Goal: Navigation & Orientation: Find specific page/section

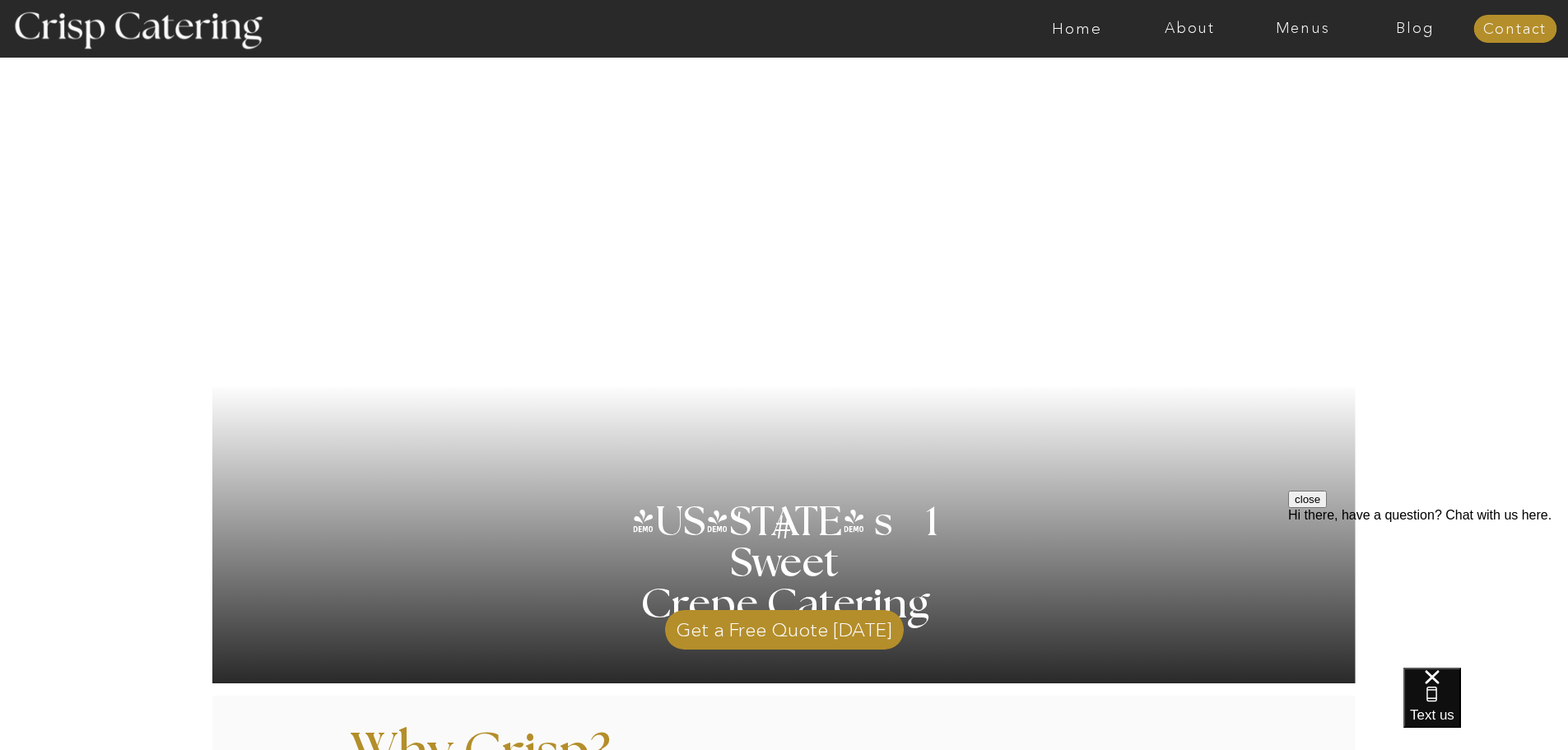
click at [1298, 37] on div at bounding box center [848, 28] width 2609 height 57
click at [1298, 30] on nav "Menus" at bounding box center [1302, 28] width 113 height 17
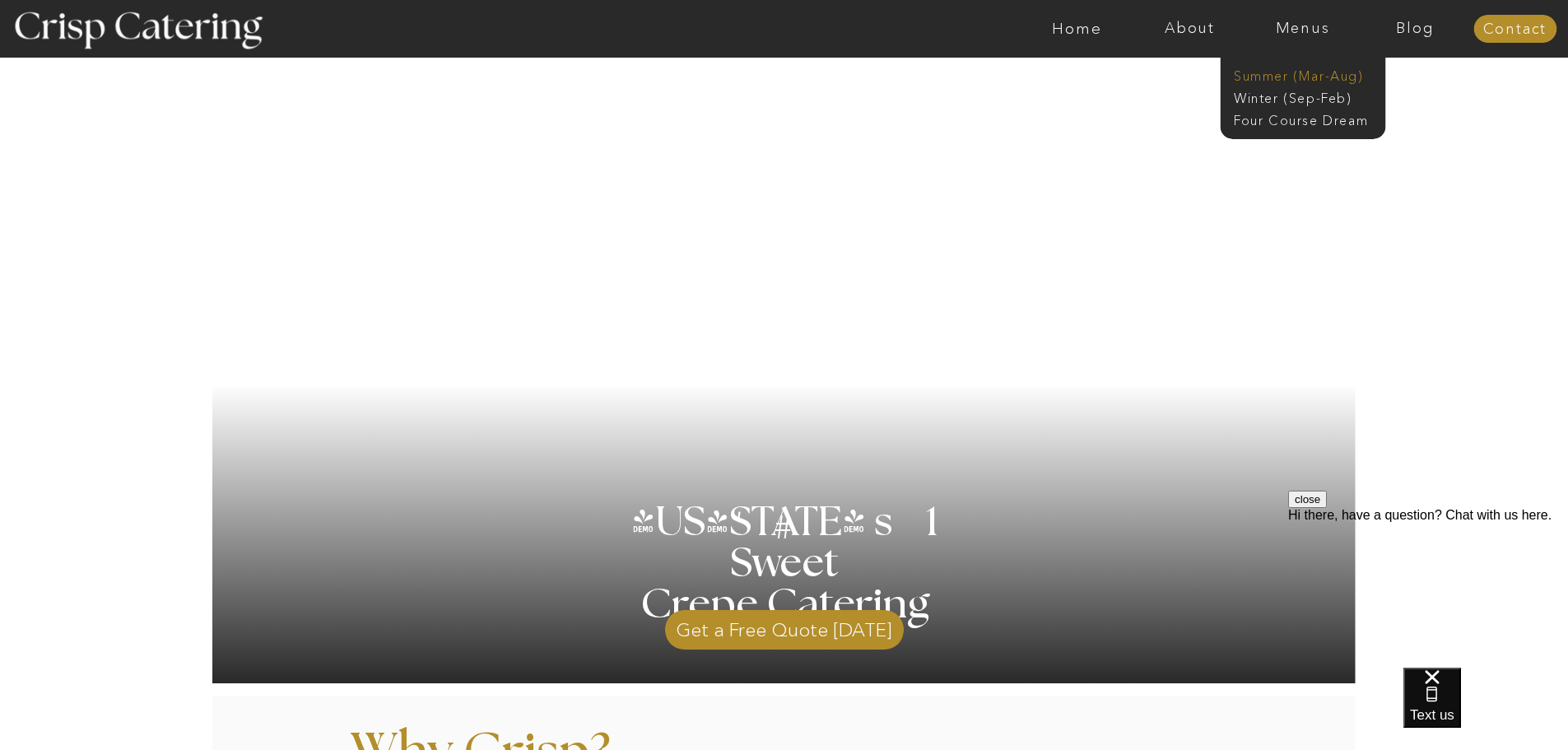
click at [1282, 81] on nav "Summer (Mar-Aug)" at bounding box center [1307, 74] width 147 height 16
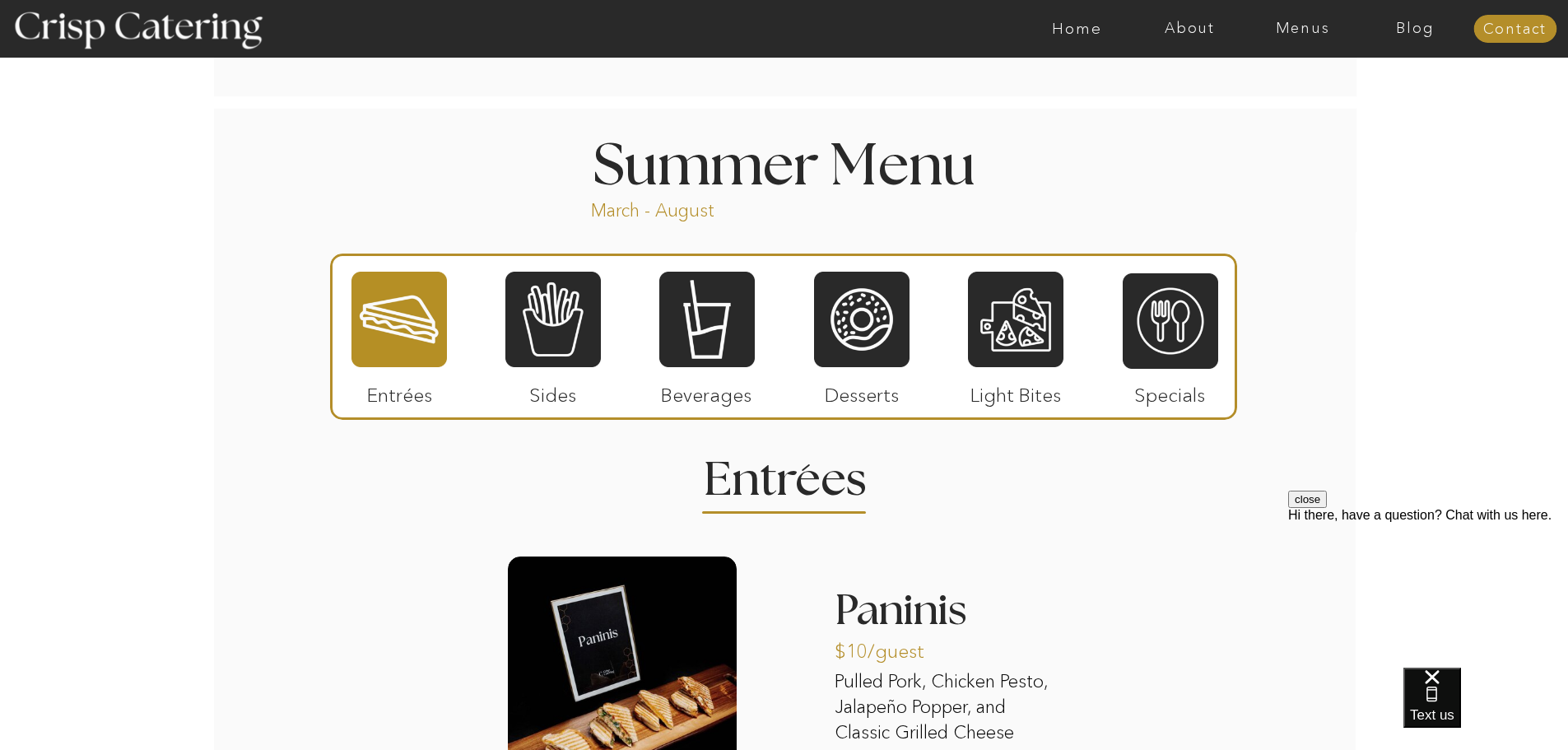
scroll to position [1301, 0]
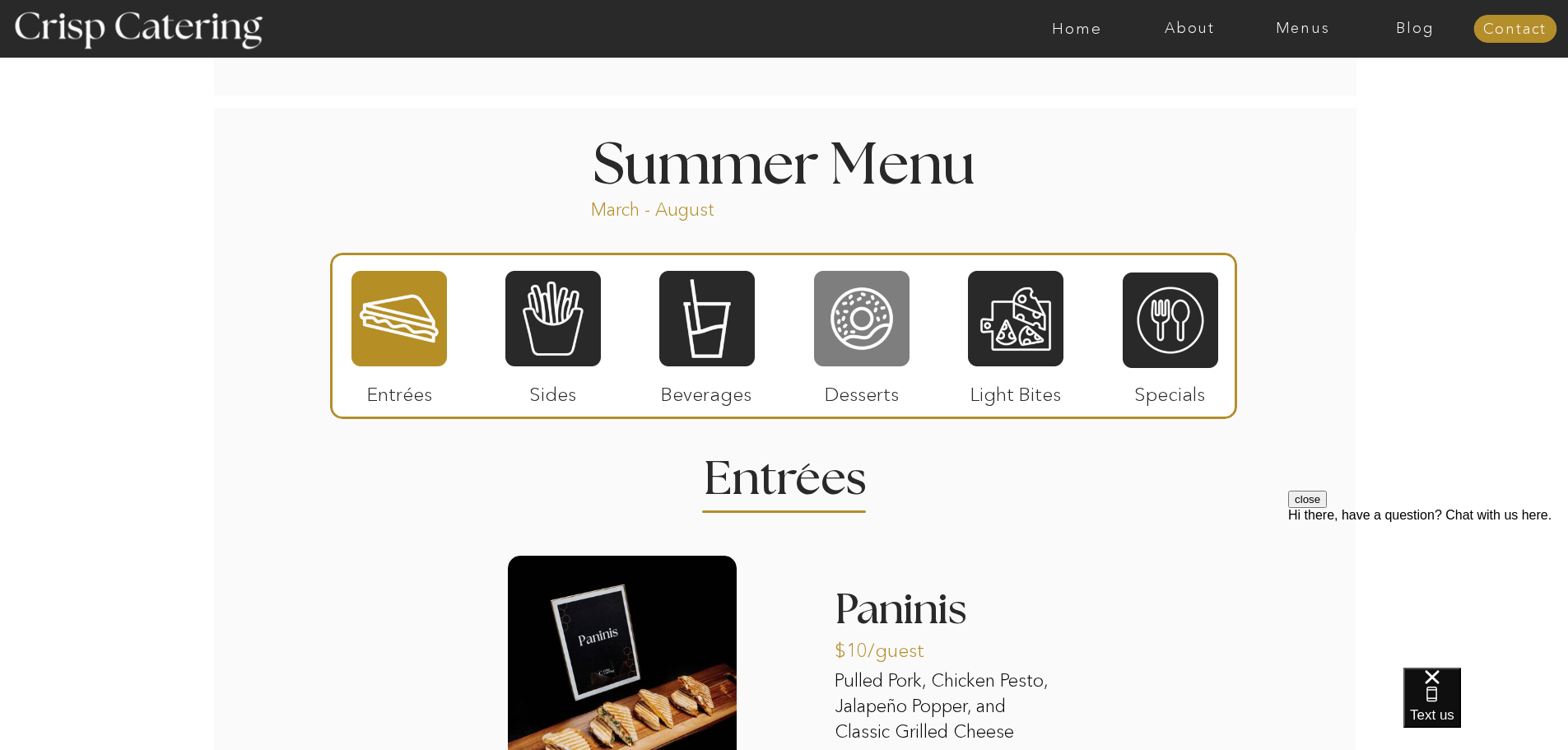
click at [861, 329] on div at bounding box center [862, 318] width 95 height 98
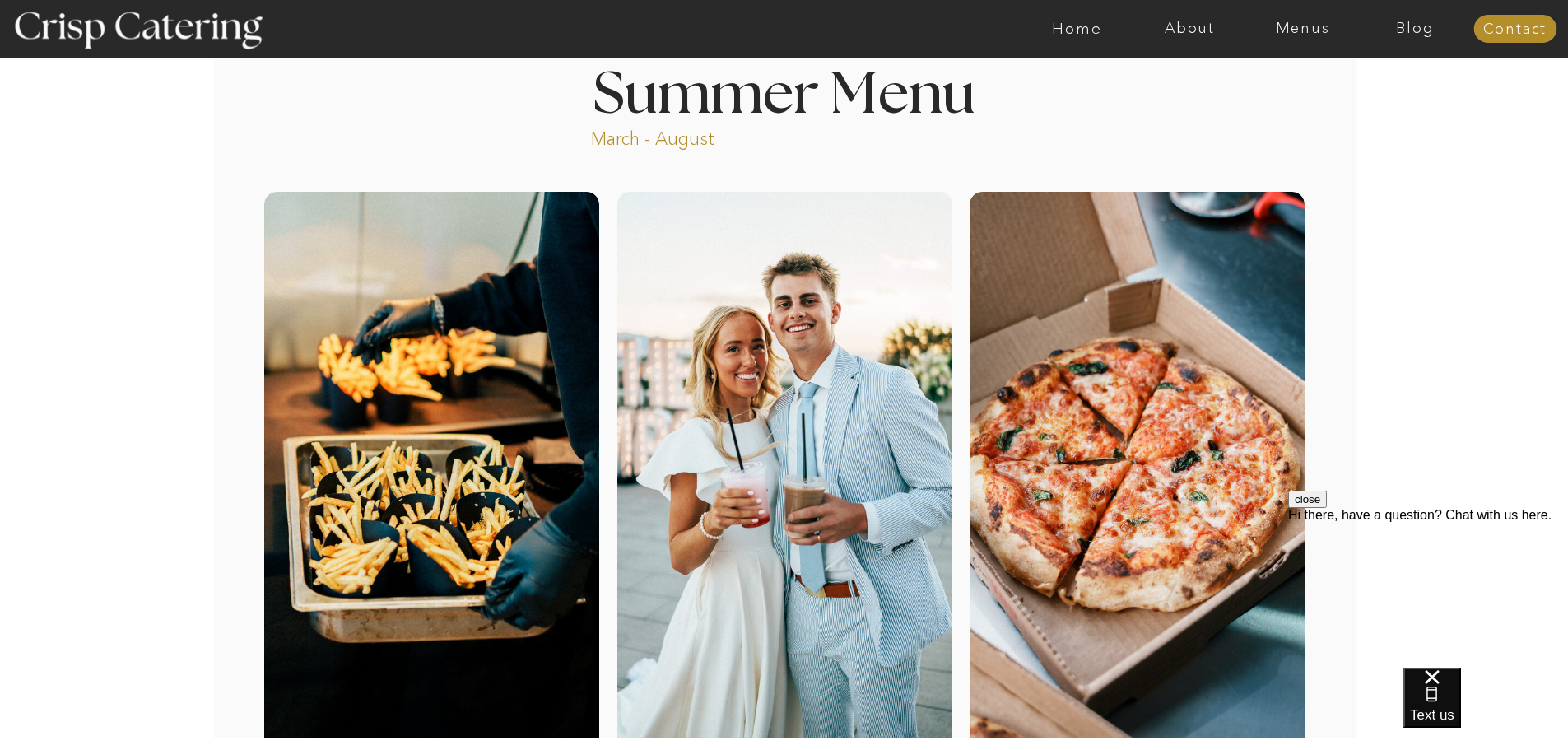
scroll to position [0, 0]
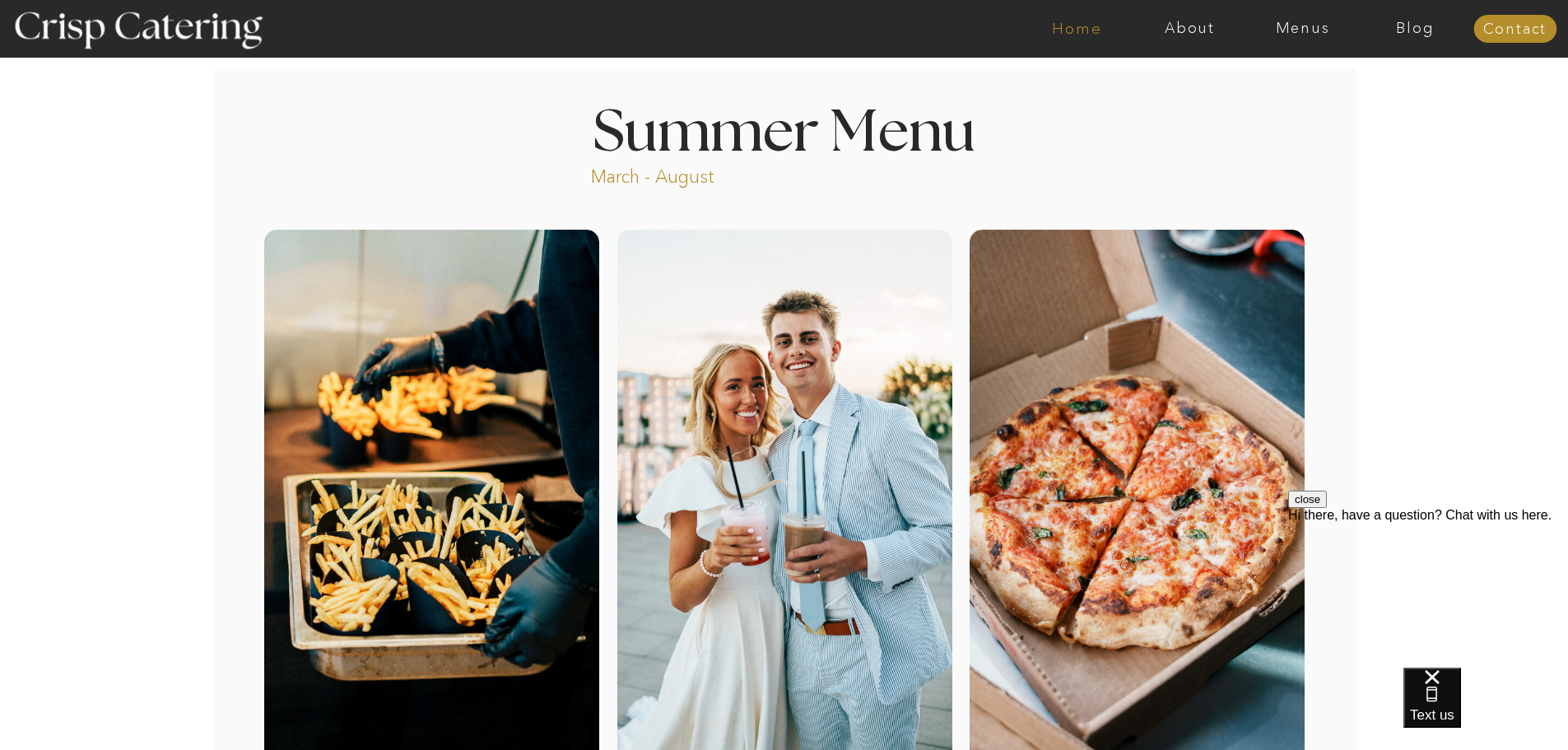
click at [1054, 35] on nav "Home" at bounding box center [1077, 28] width 113 height 17
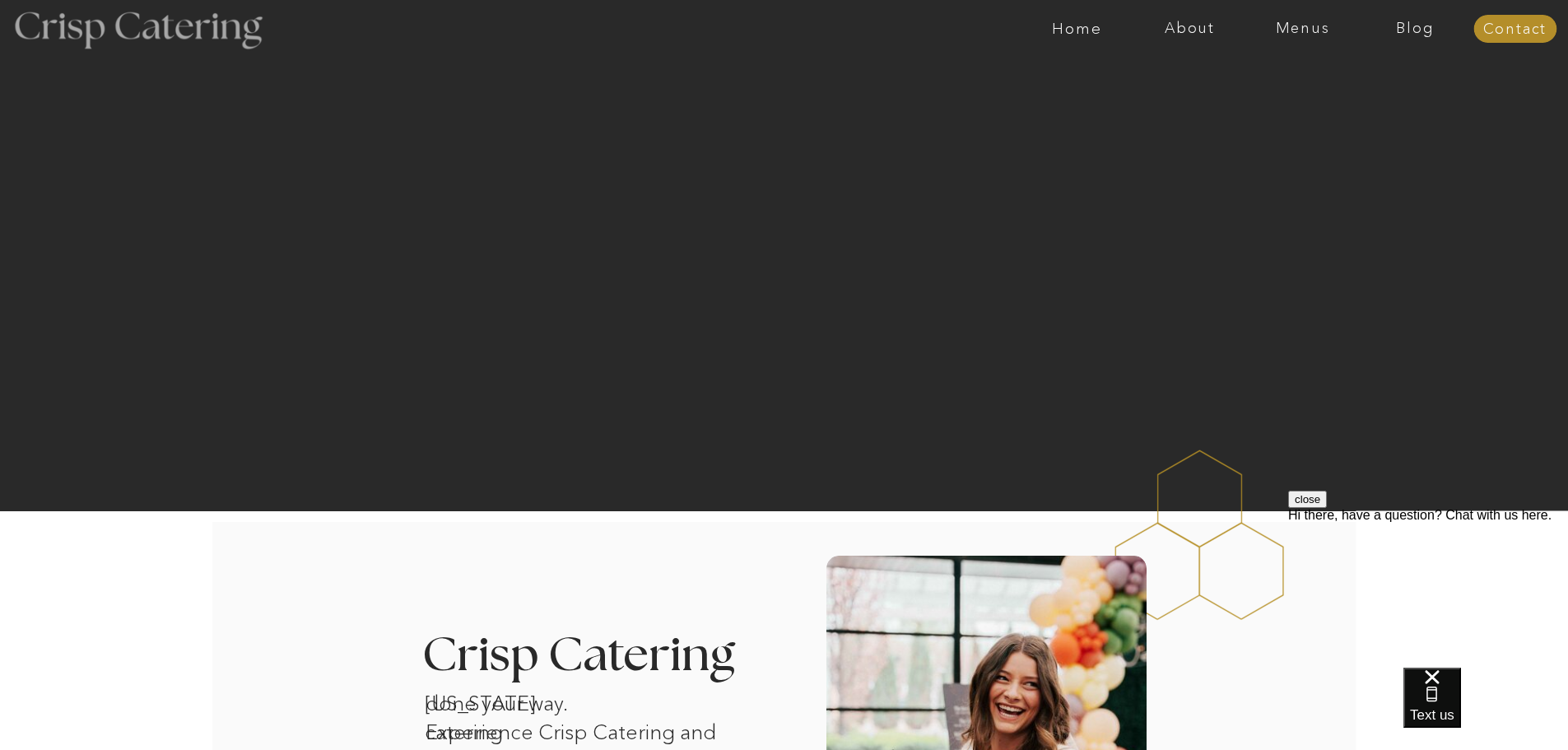
click at [110, 30] on div at bounding box center [137, 28] width 302 height 155
click at [1314, 31] on nav "Menus" at bounding box center [1302, 28] width 113 height 17
click at [1287, 75] on nav "Summer (Mar-Aug)" at bounding box center [1307, 74] width 147 height 16
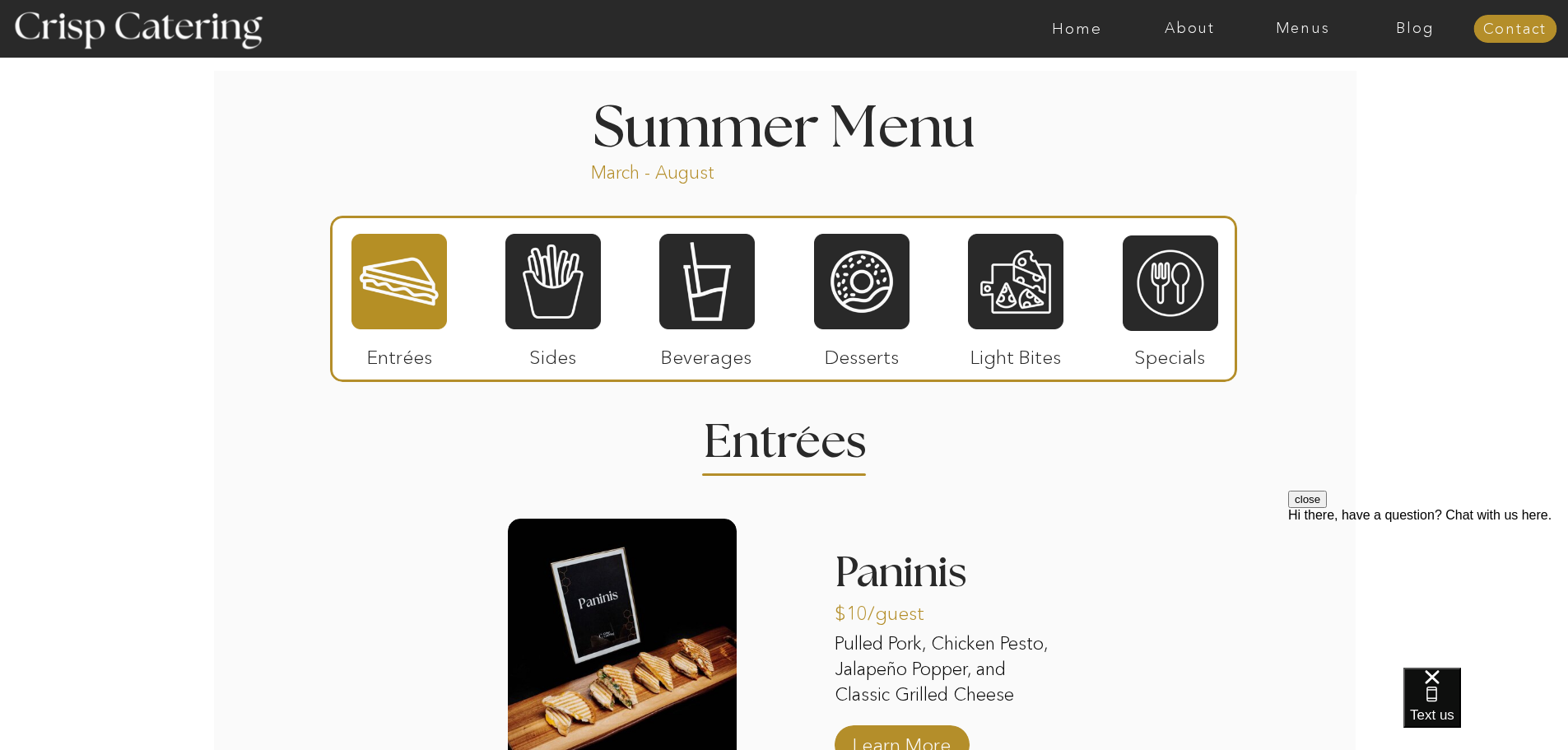
scroll to position [1351, 0]
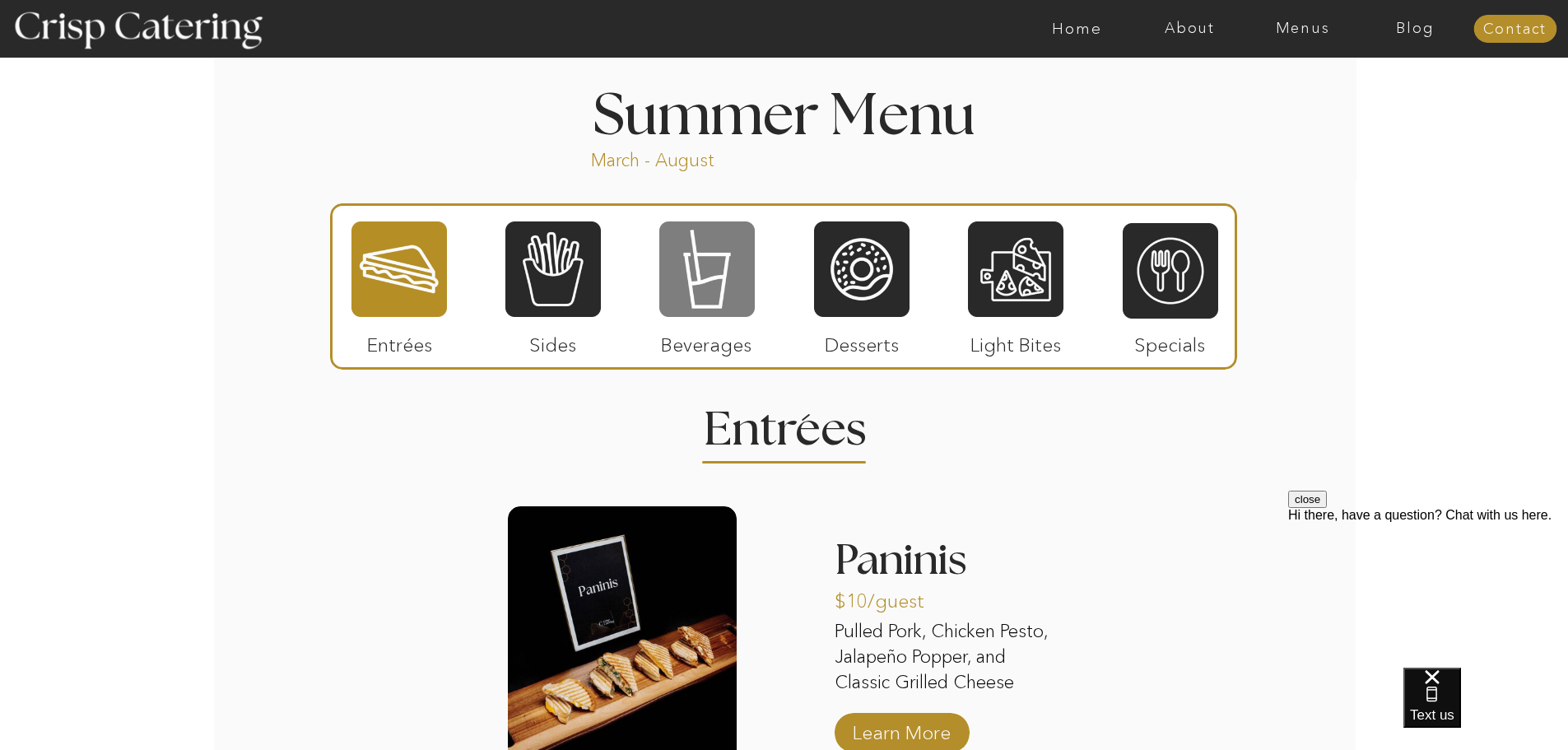
click at [729, 307] on div at bounding box center [707, 269] width 95 height 98
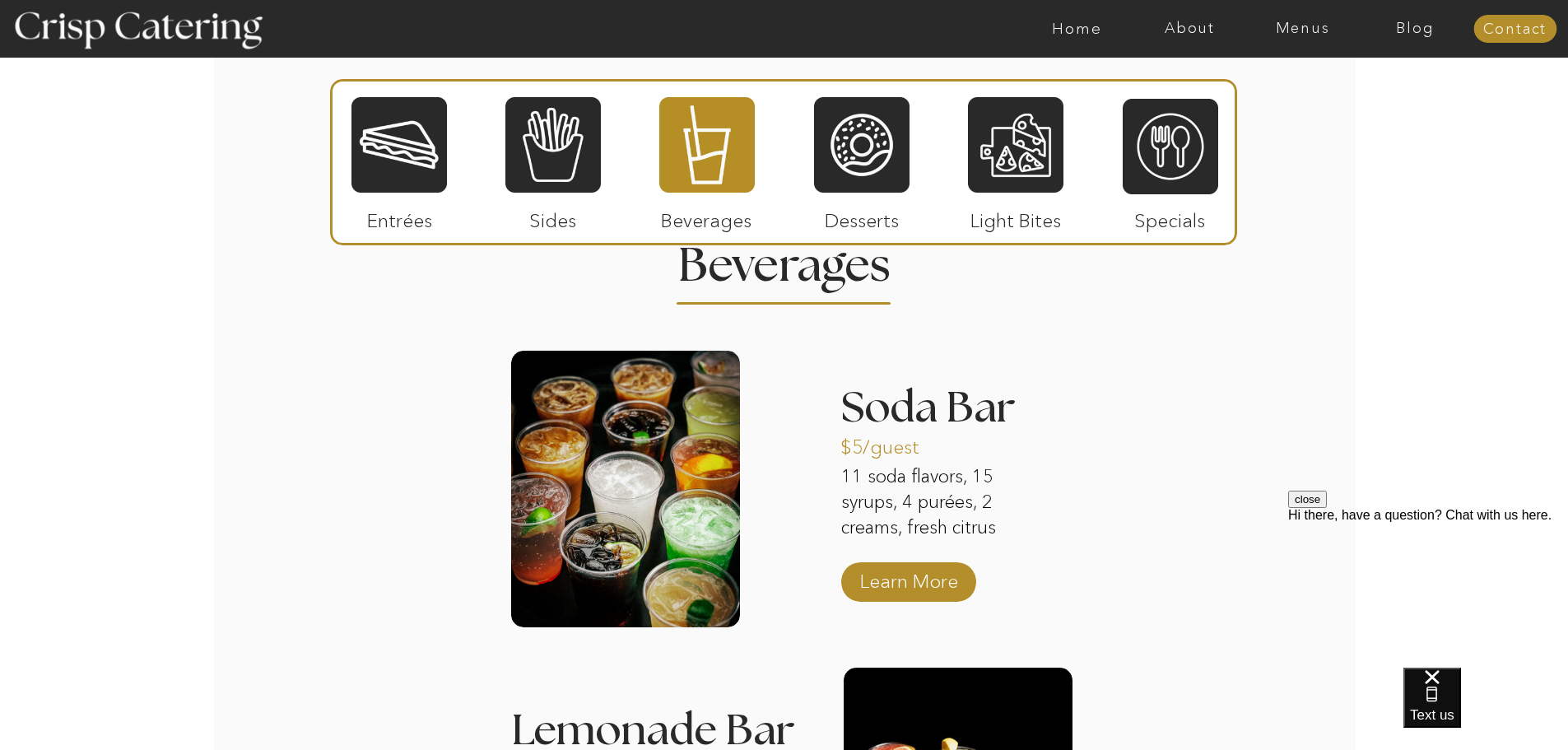
scroll to position [1507, 0]
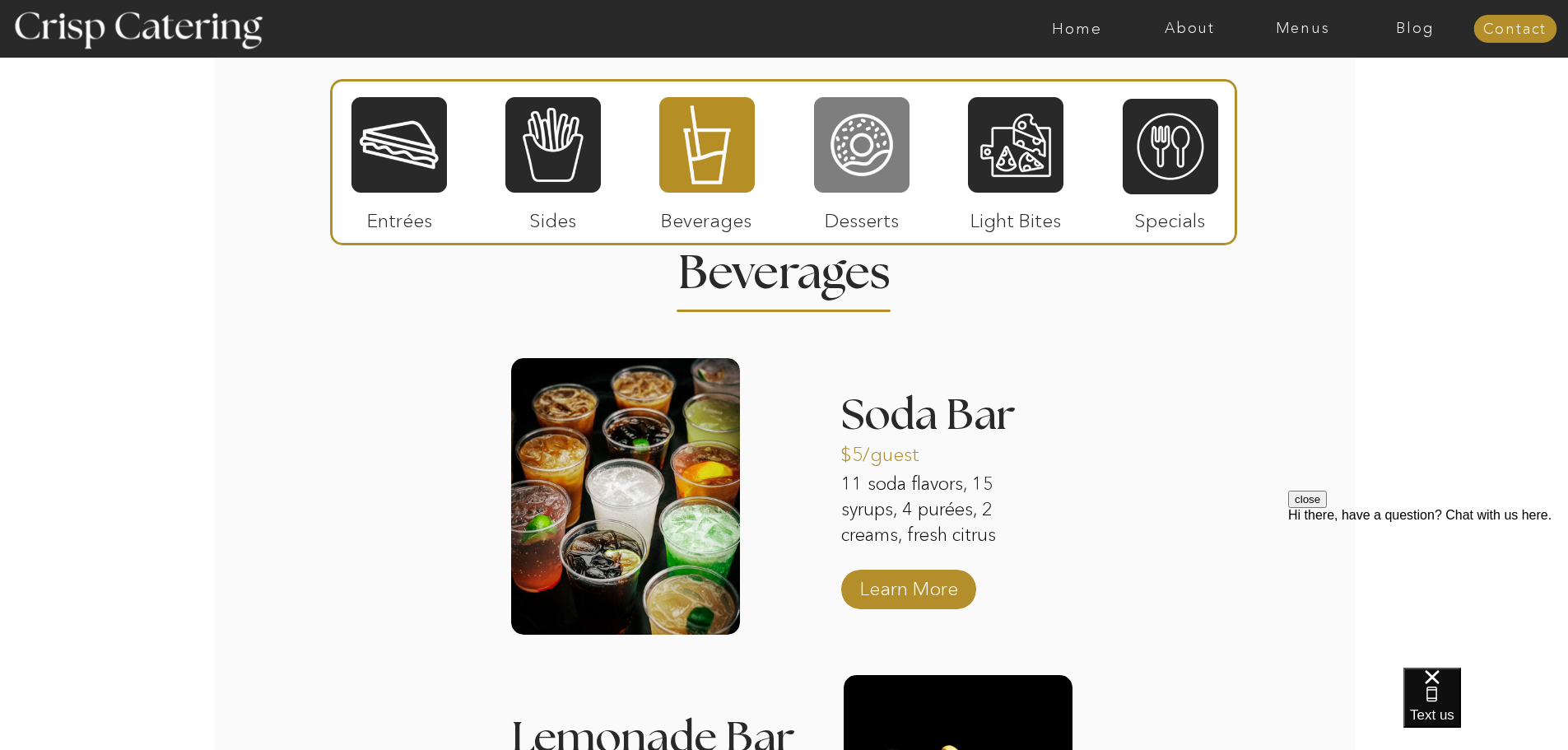
click at [833, 133] on div at bounding box center [862, 144] width 95 height 98
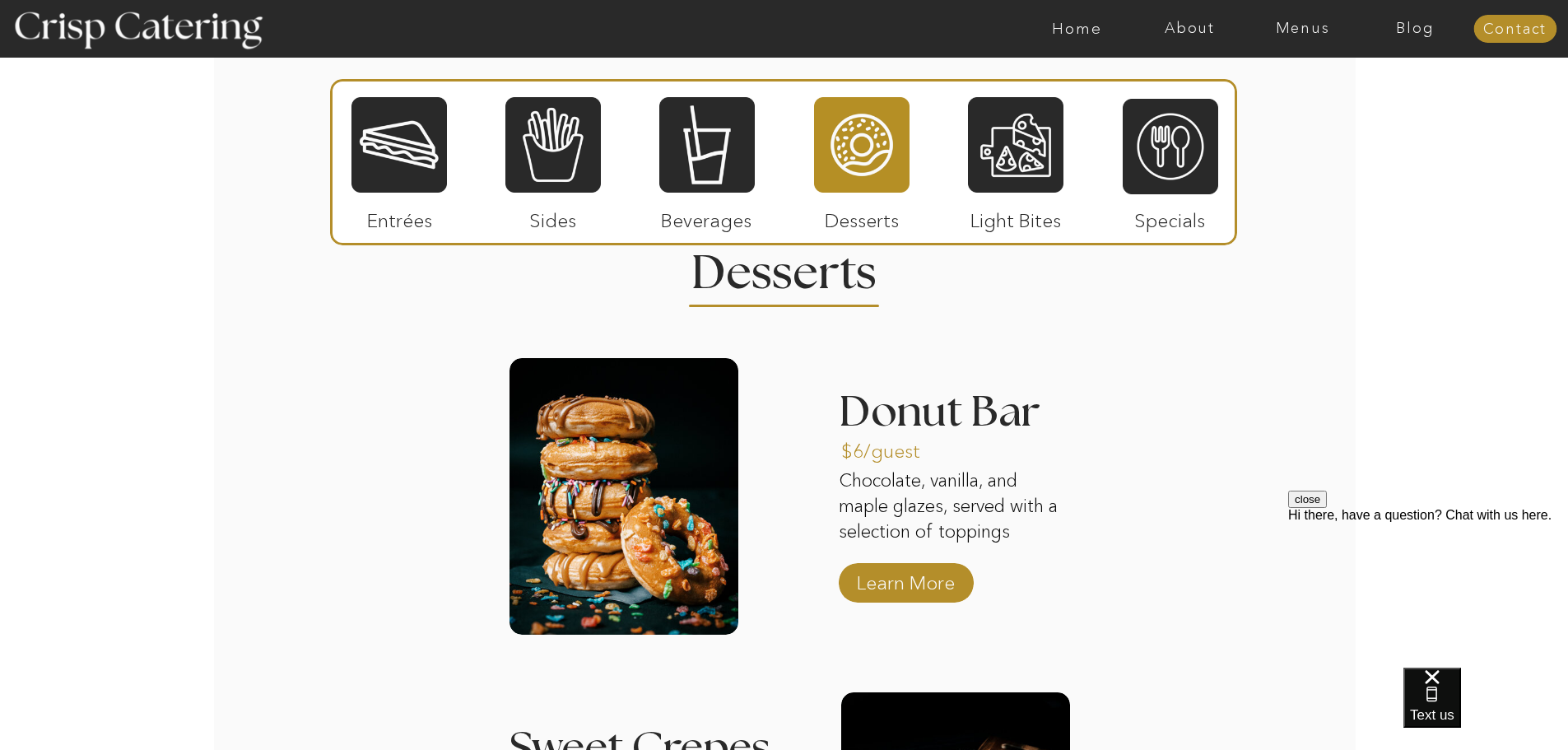
click at [1068, 125] on div at bounding box center [783, 162] width 907 height 167
click at [1041, 126] on div at bounding box center [1016, 144] width 95 height 98
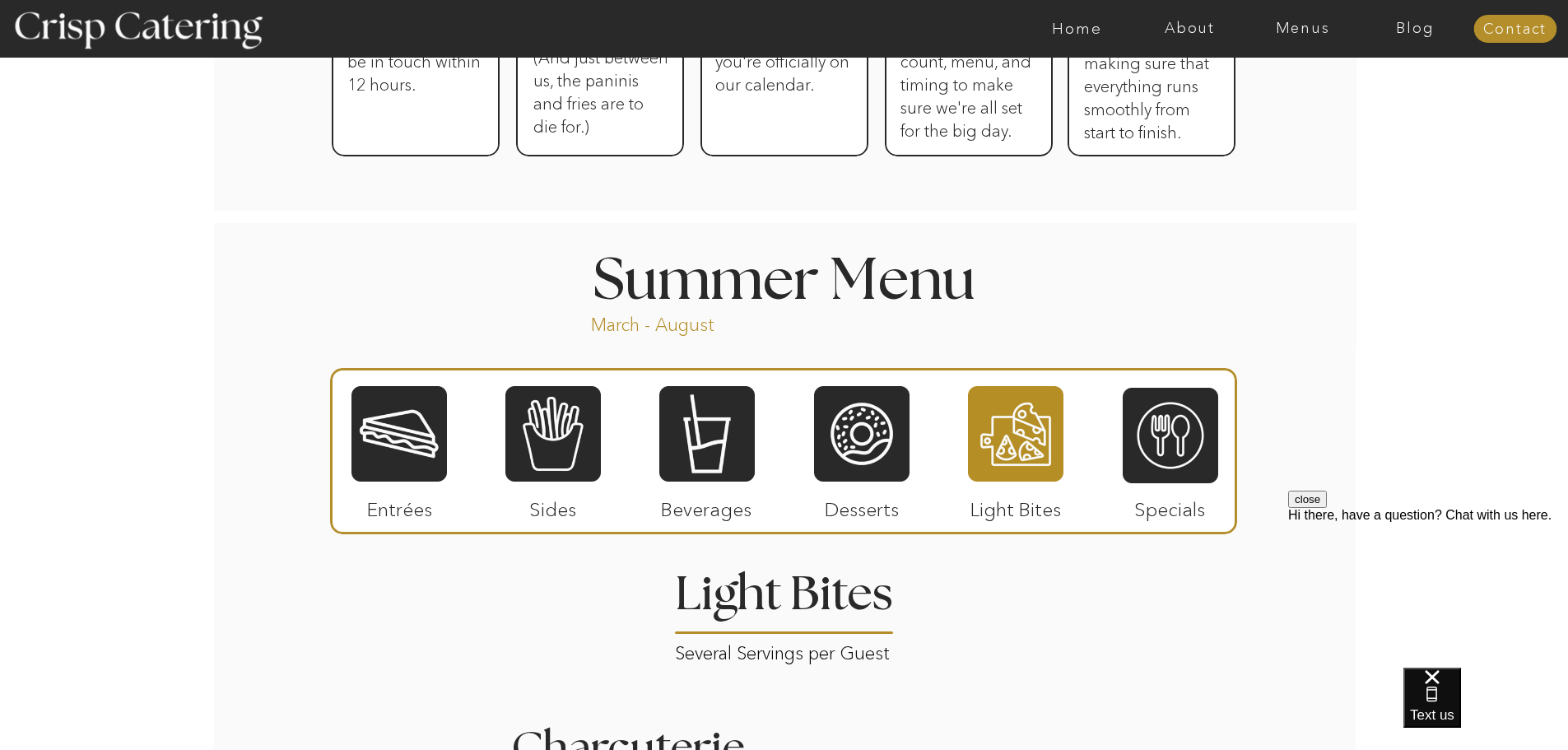
scroll to position [1186, 0]
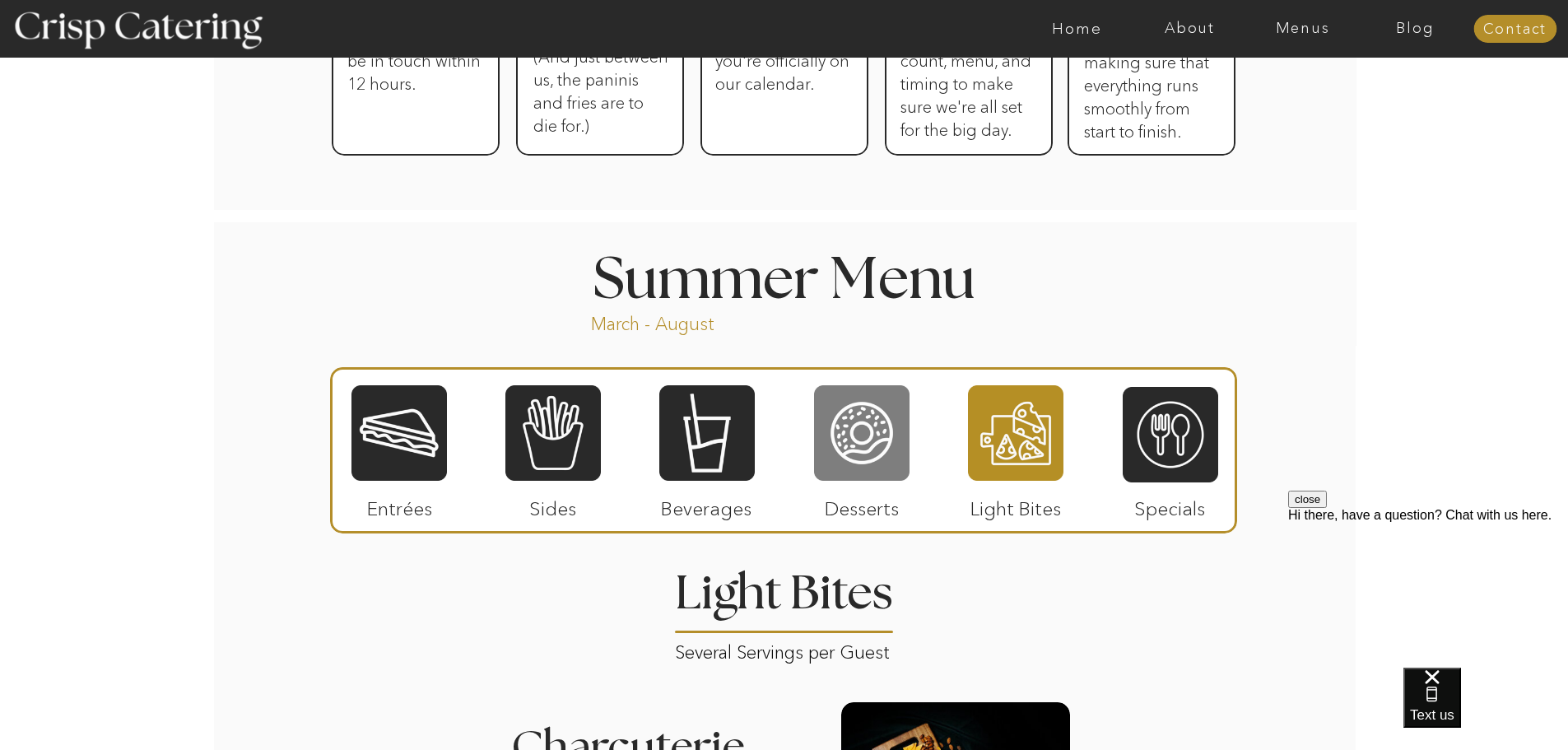
click at [829, 436] on div at bounding box center [862, 432] width 95 height 98
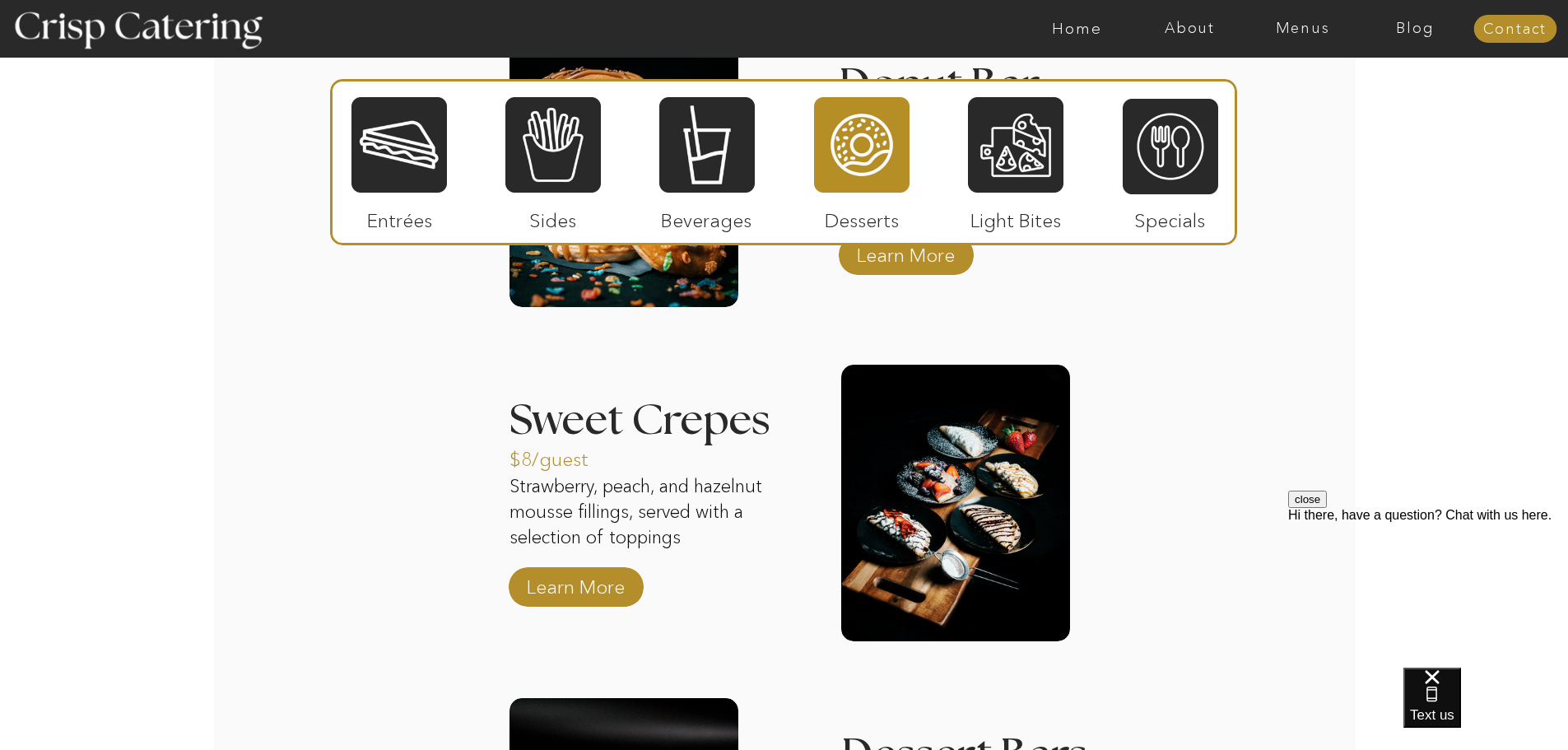
scroll to position [1840, 0]
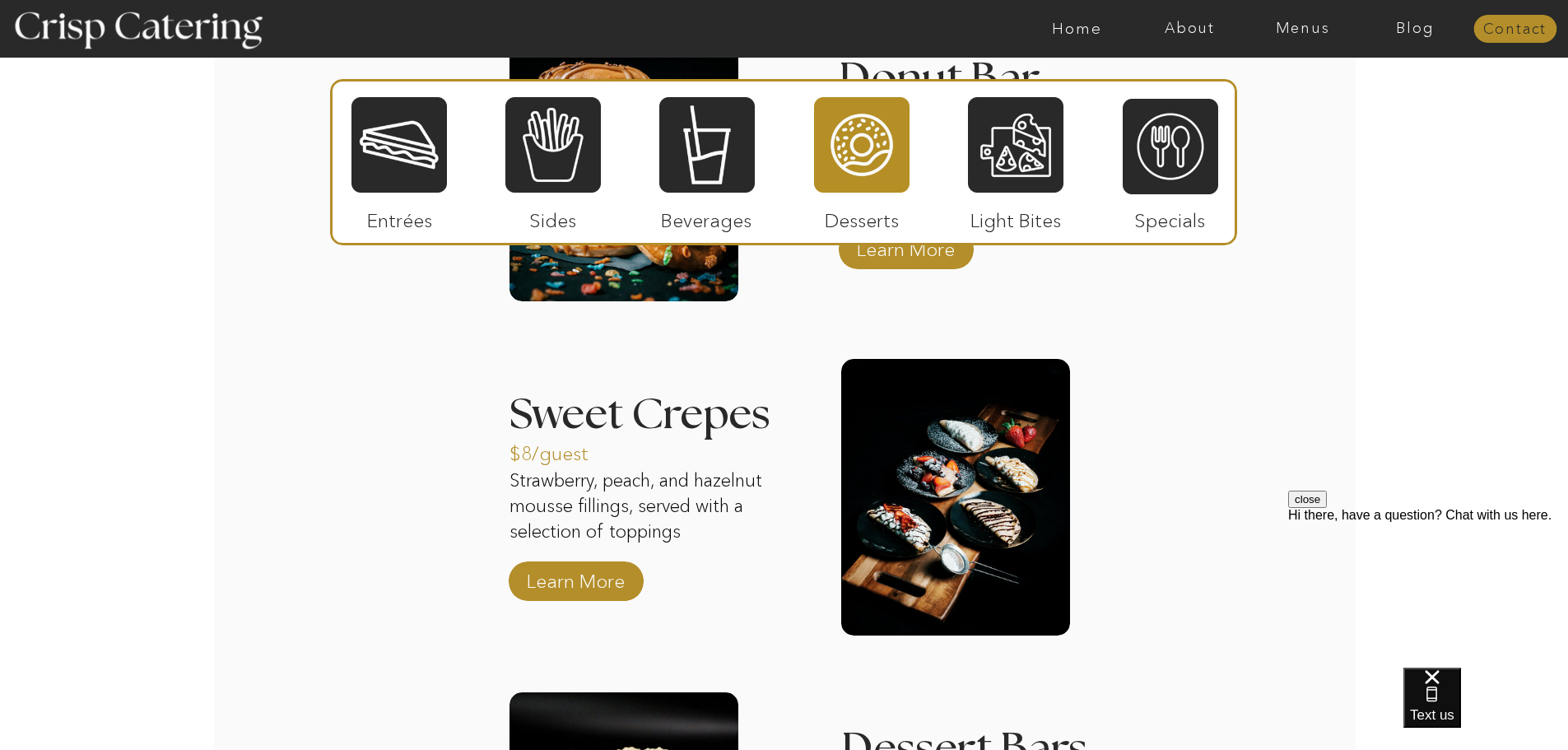
click at [1500, 21] on nav "Contact" at bounding box center [1514, 29] width 83 height 17
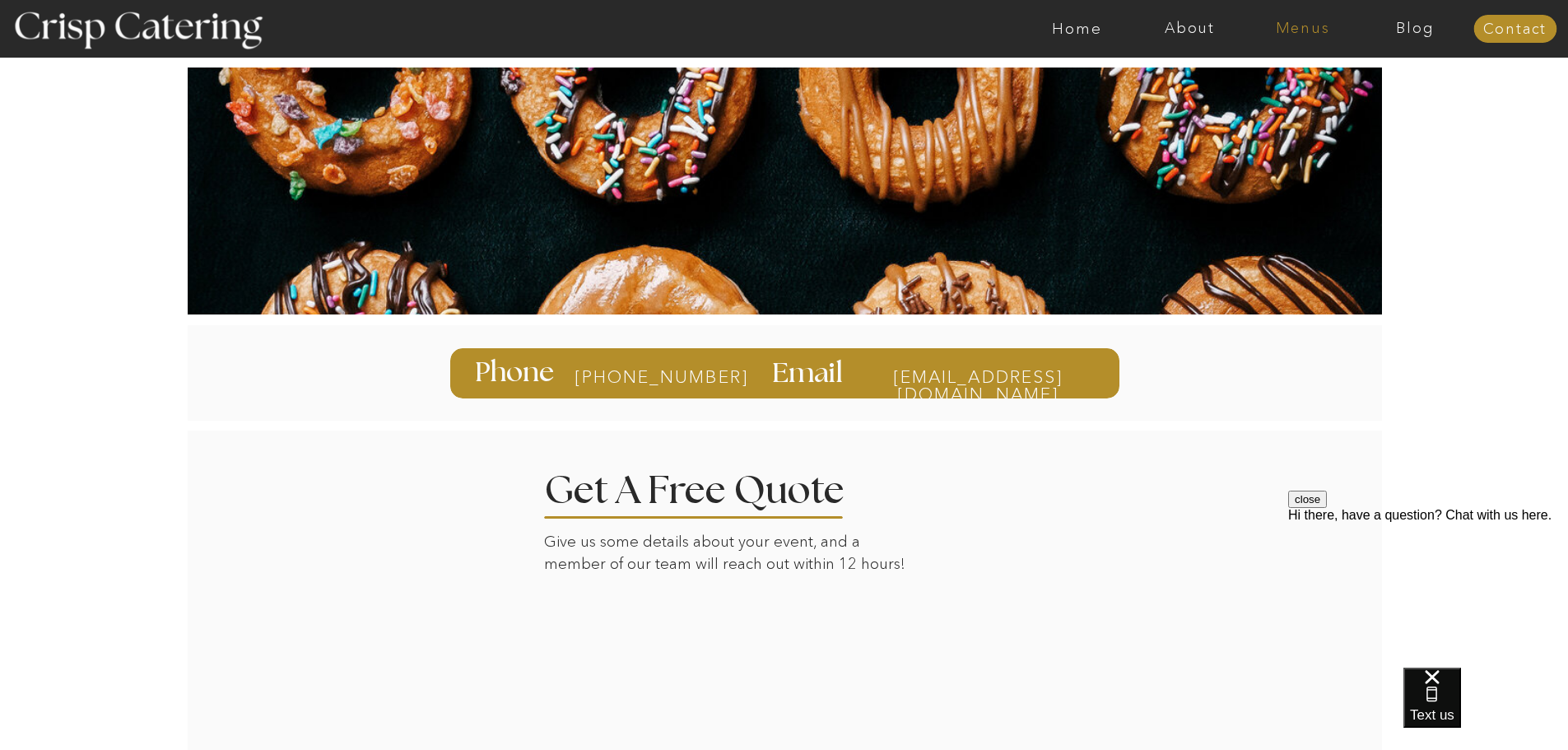
click at [1318, 27] on nav "Menus" at bounding box center [1302, 28] width 113 height 17
click at [1274, 75] on nav "Summer (Mar-Aug)" at bounding box center [1307, 74] width 147 height 16
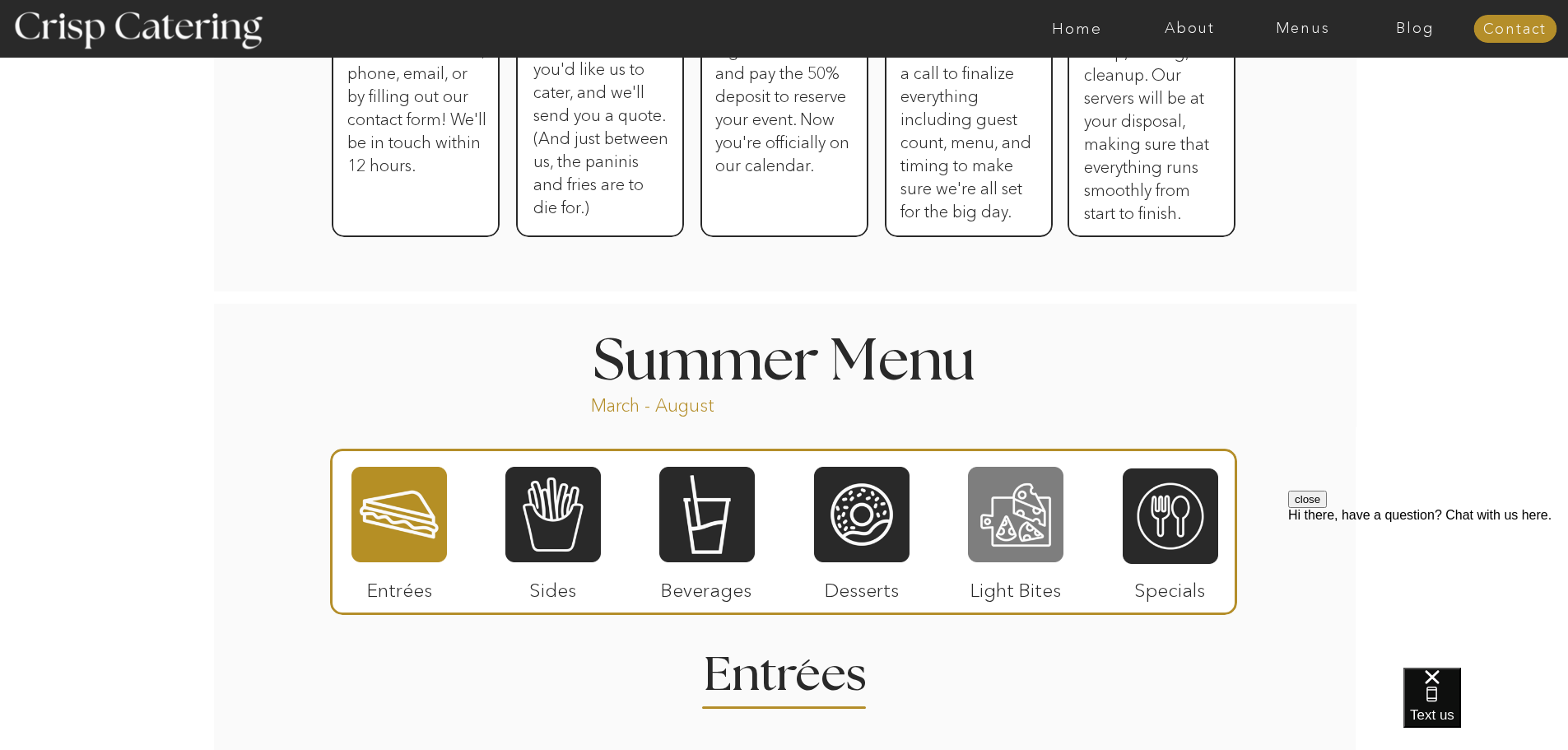
click at [1038, 535] on div at bounding box center [1016, 513] width 95 height 98
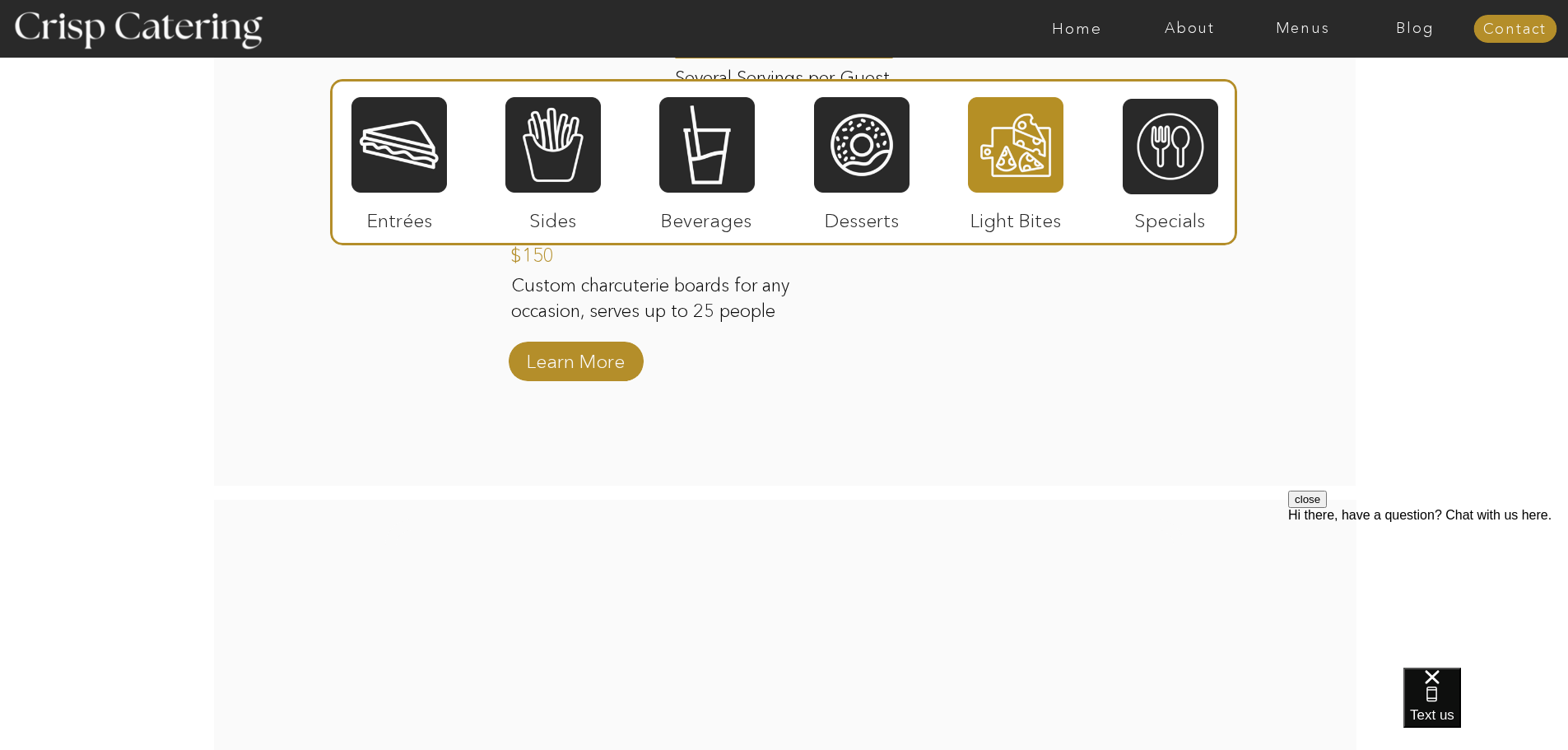
scroll to position [1755, 0]
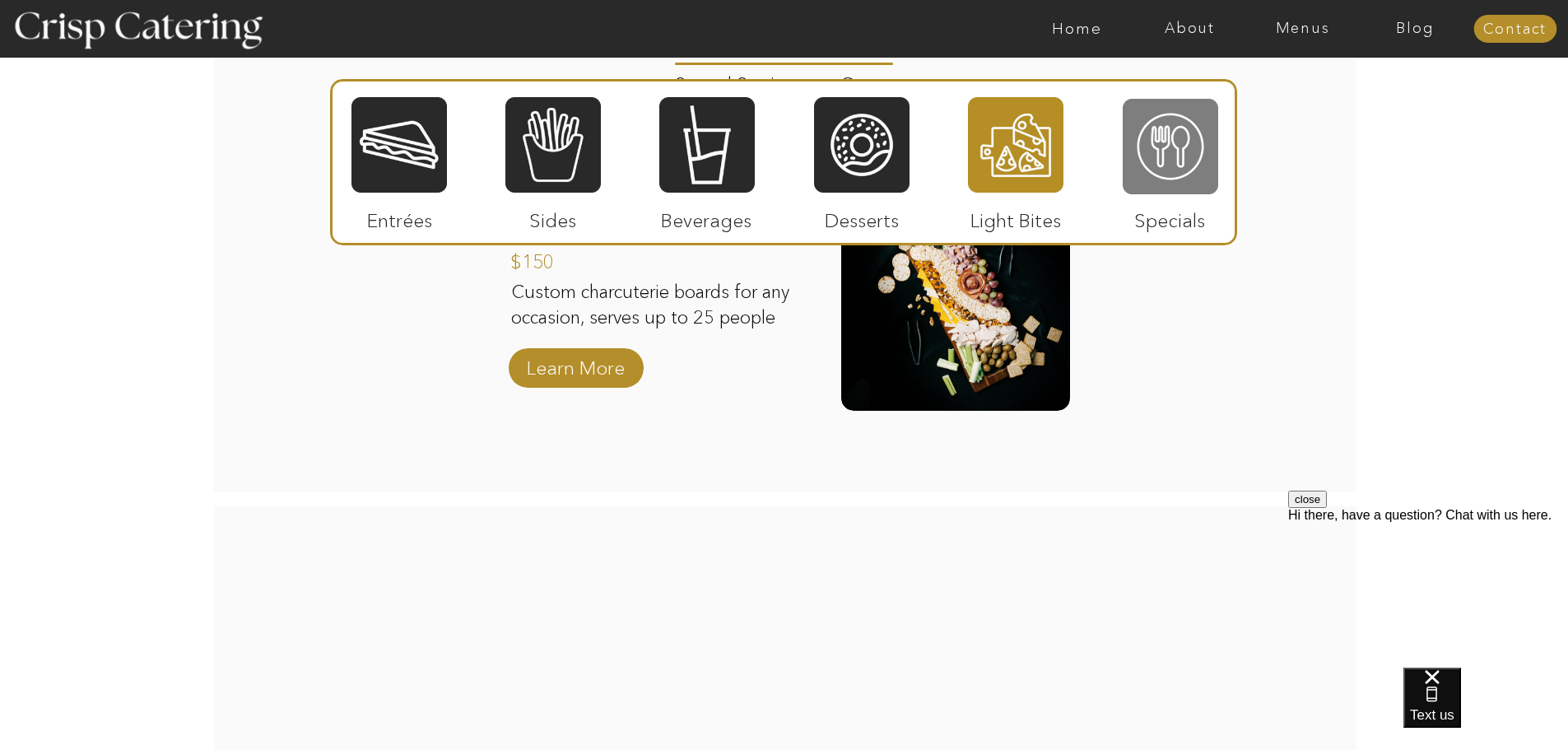
click at [1168, 169] on div at bounding box center [1171, 146] width 95 height 98
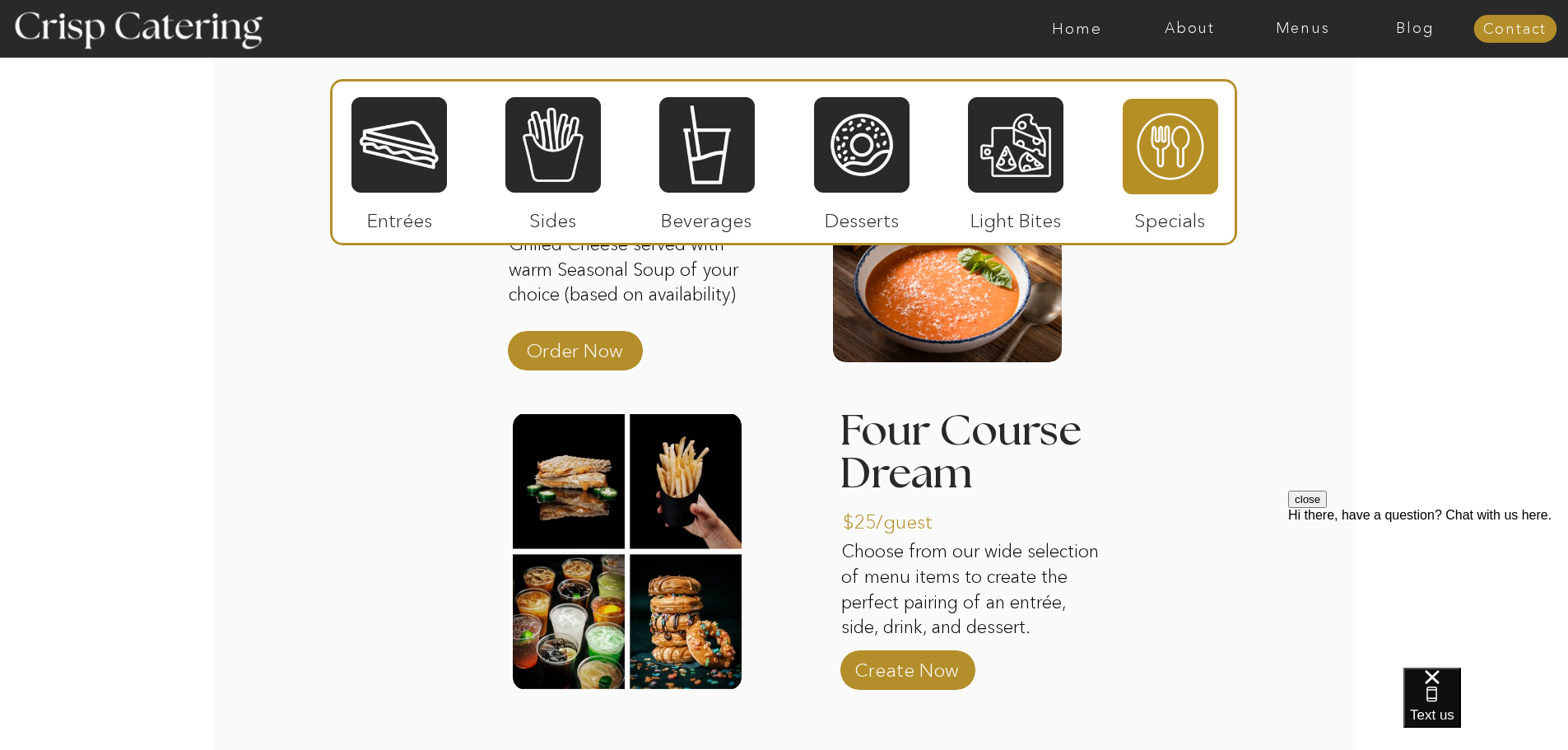
scroll to position [1773, 0]
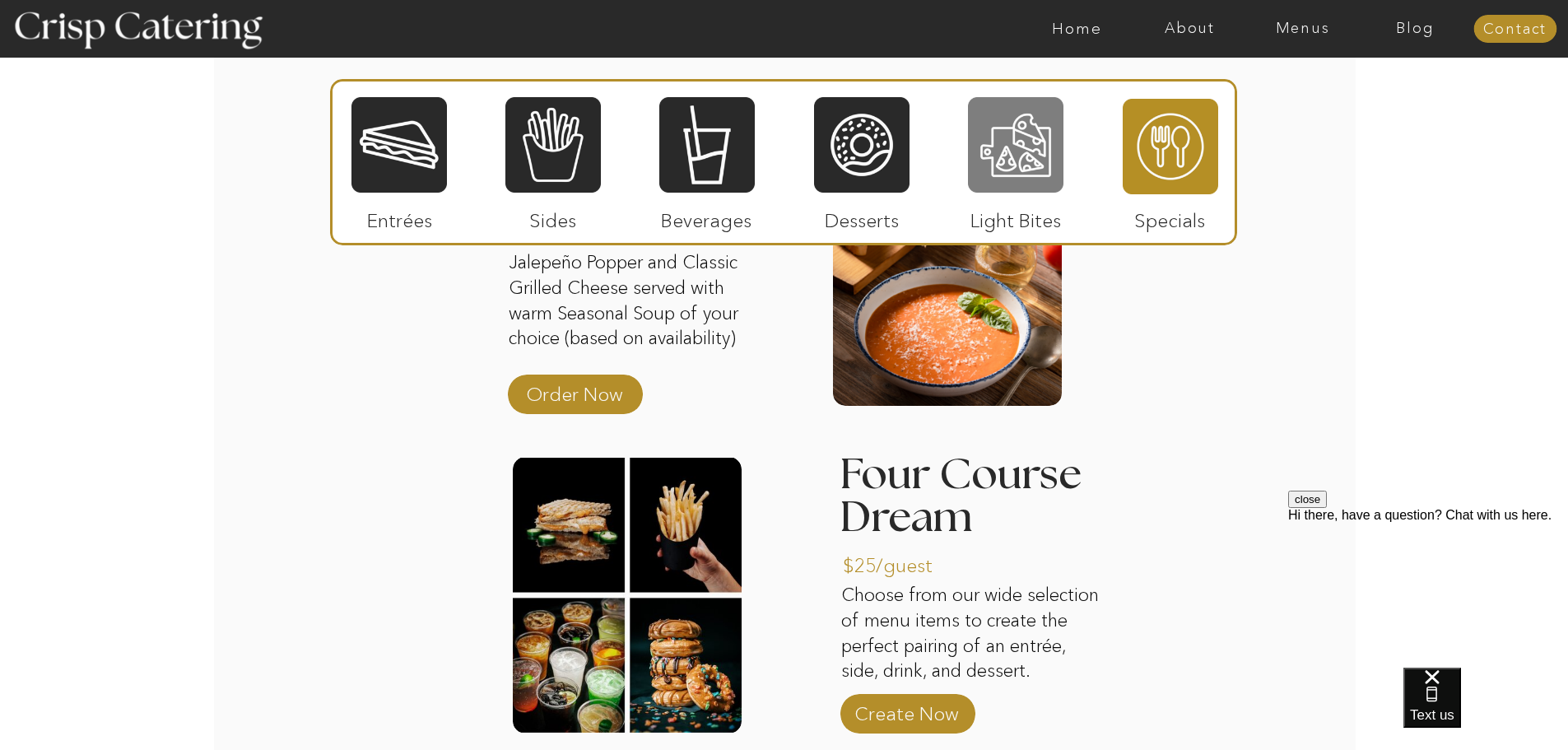
click at [1027, 142] on div at bounding box center [1016, 144] width 95 height 98
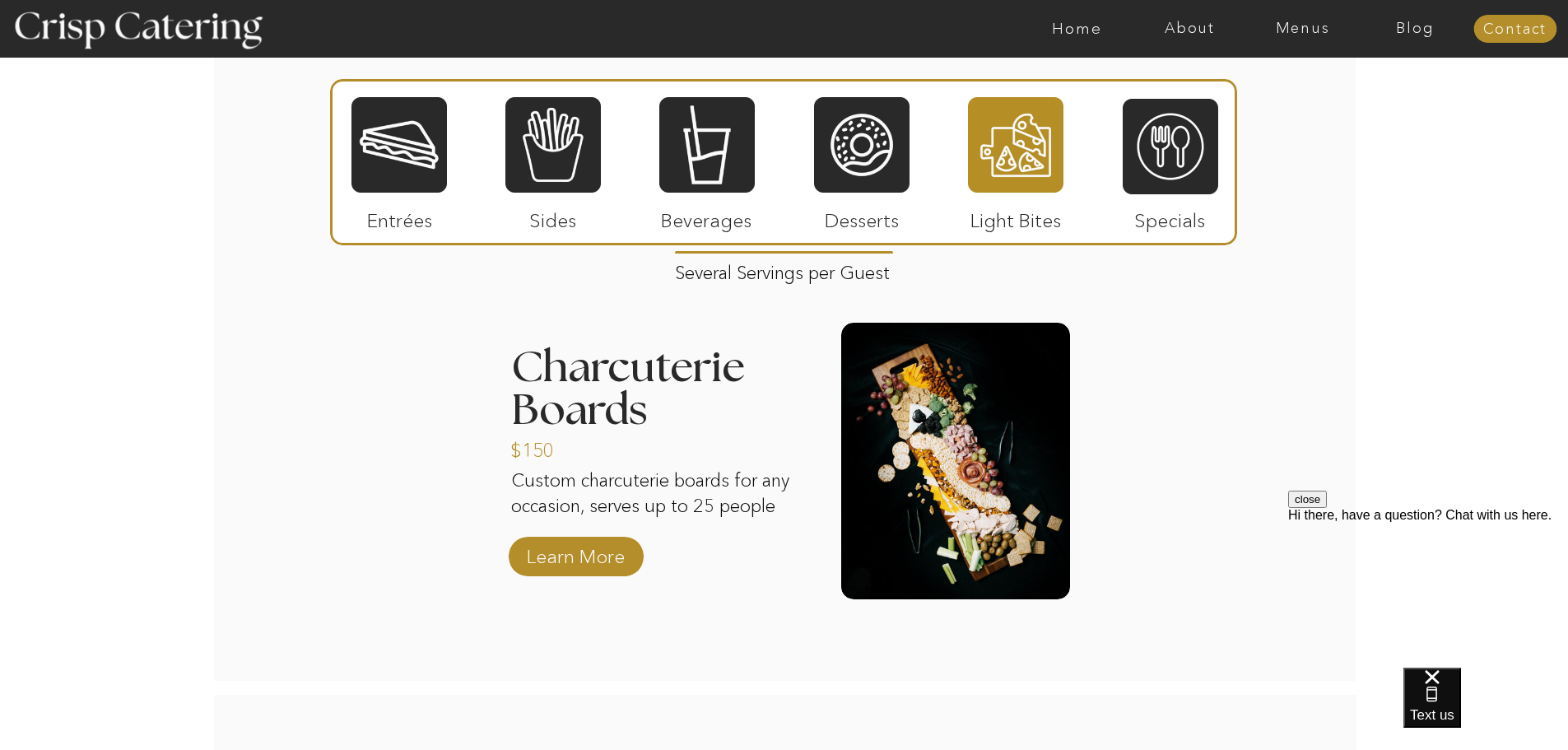
scroll to position [1565, 0]
